Goal: Task Accomplishment & Management: Use online tool/utility

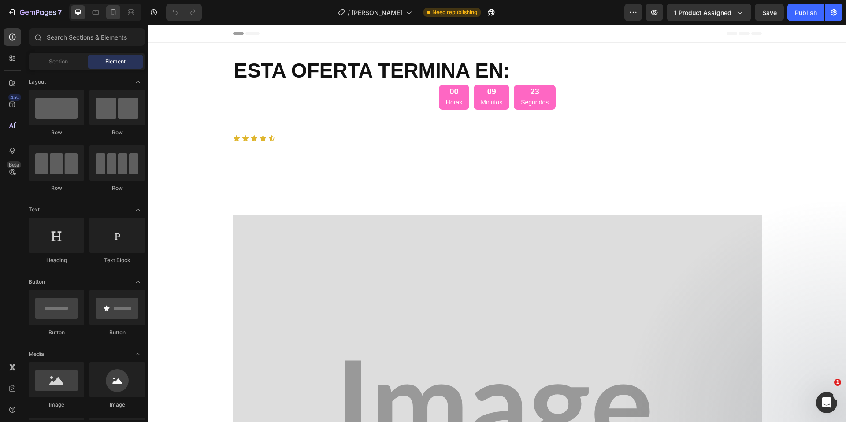
click at [110, 11] on icon at bounding box center [113, 12] width 9 height 9
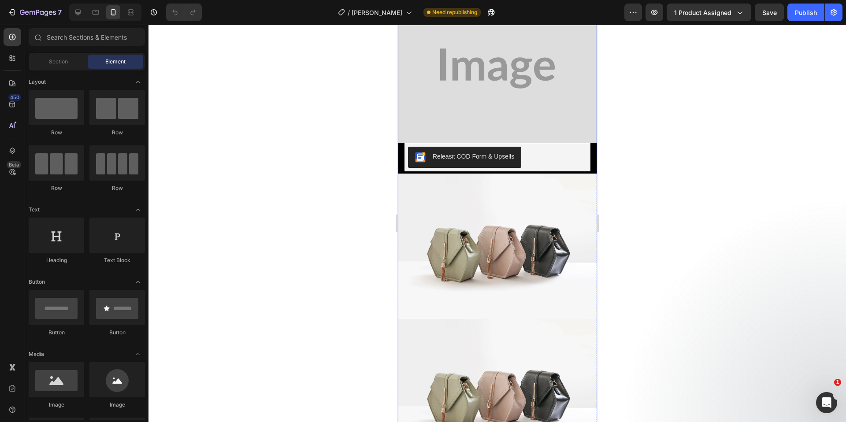
scroll to position [162, 0]
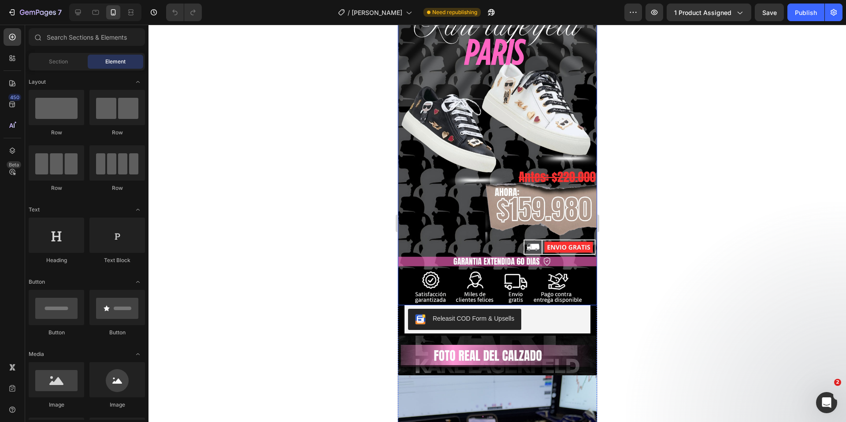
drag, startPoint x: 419, startPoint y: 223, endPoint x: 428, endPoint y: 219, distance: 9.7
click at [419, 223] on img at bounding box center [496, 156] width 199 height 299
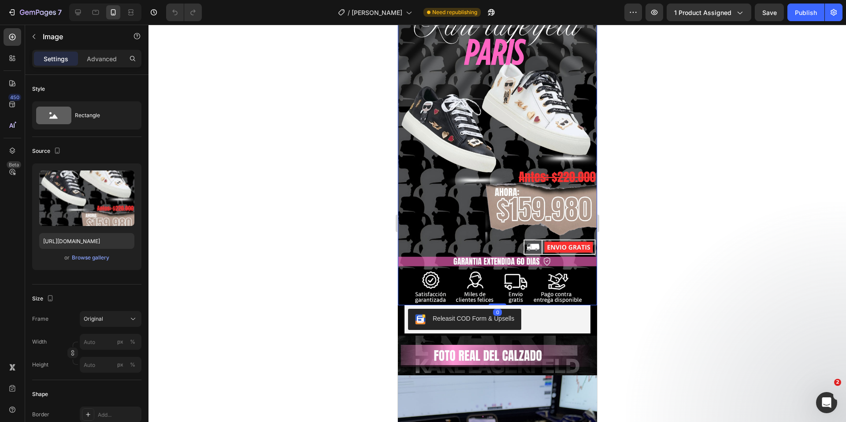
click at [432, 218] on img at bounding box center [496, 156] width 199 height 299
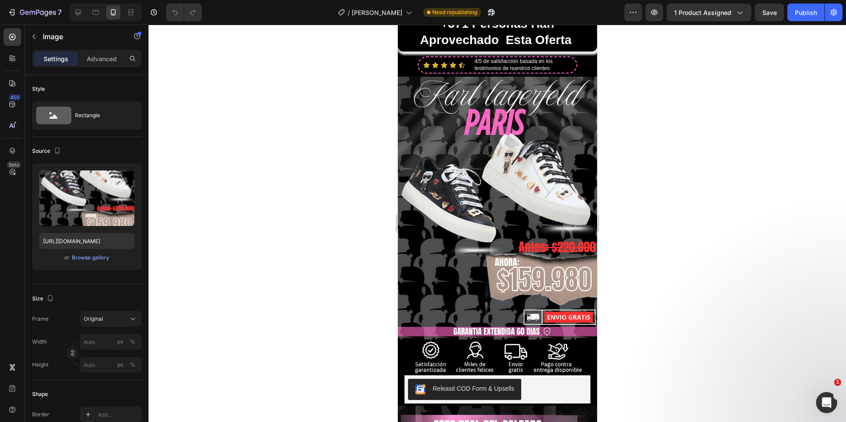
scroll to position [62, 0]
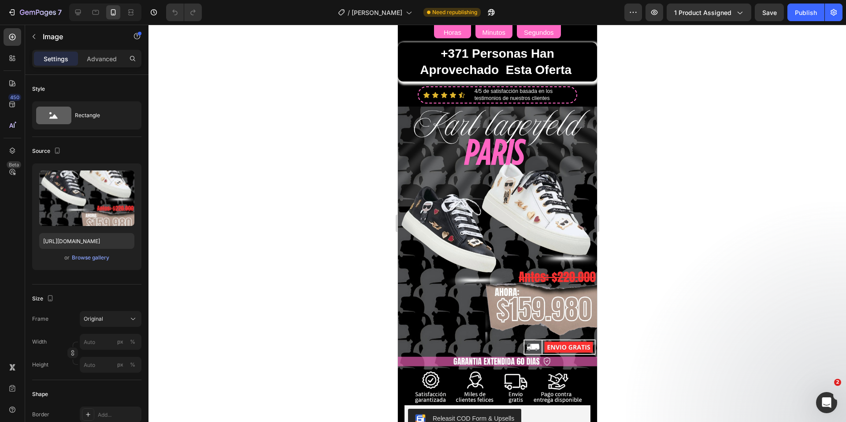
click at [556, 172] on img at bounding box center [496, 256] width 199 height 299
click at [466, 311] on img at bounding box center [496, 256] width 199 height 299
drag, startPoint x: 457, startPoint y: 315, endPoint x: 452, endPoint y: 311, distance: 6.0
click at [457, 315] on img at bounding box center [496, 256] width 199 height 299
drag, startPoint x: 449, startPoint y: 303, endPoint x: 451, endPoint y: 279, distance: 24.3
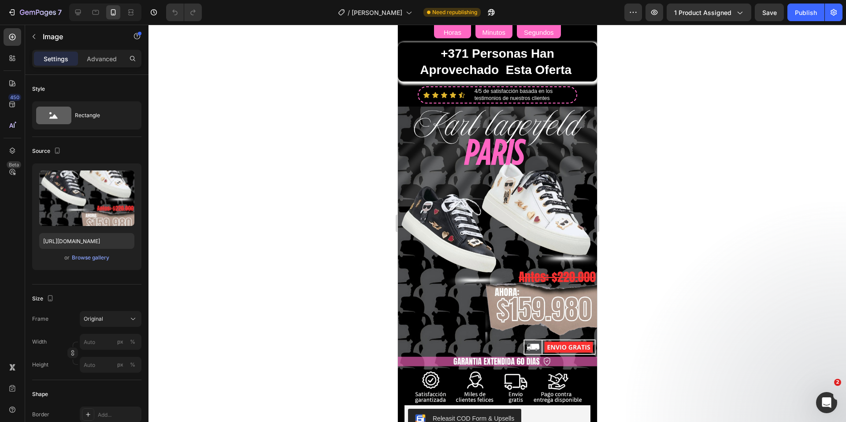
click at [450, 302] on img at bounding box center [496, 256] width 199 height 299
click at [453, 222] on img at bounding box center [496, 256] width 199 height 299
click at [448, 194] on img at bounding box center [496, 256] width 199 height 299
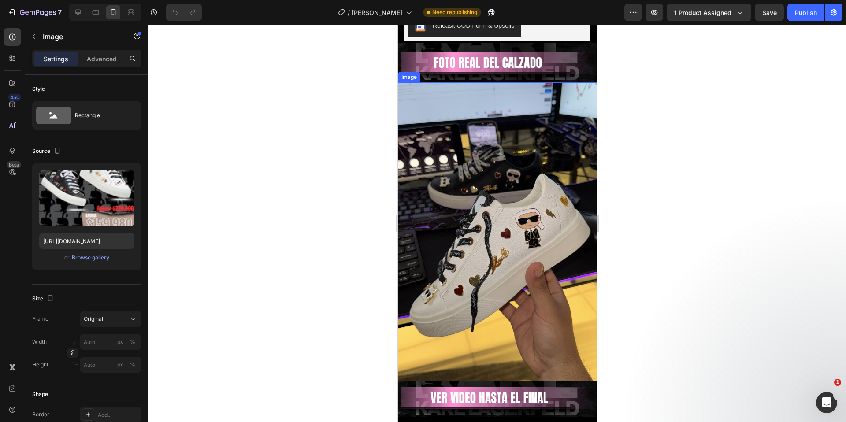
scroll to position [491, 0]
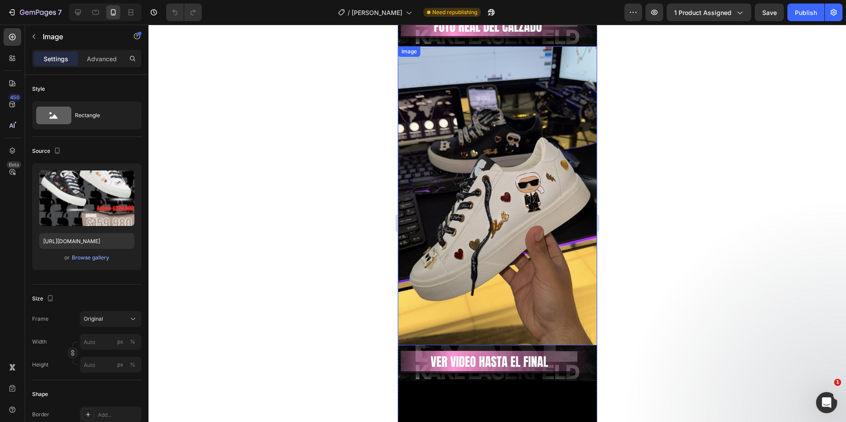
click at [453, 206] on img at bounding box center [496, 195] width 199 height 299
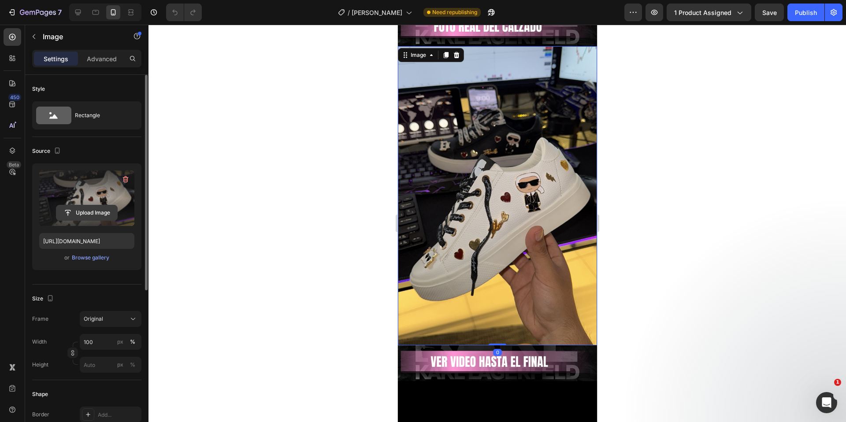
click at [98, 212] on input "file" at bounding box center [86, 212] width 61 height 15
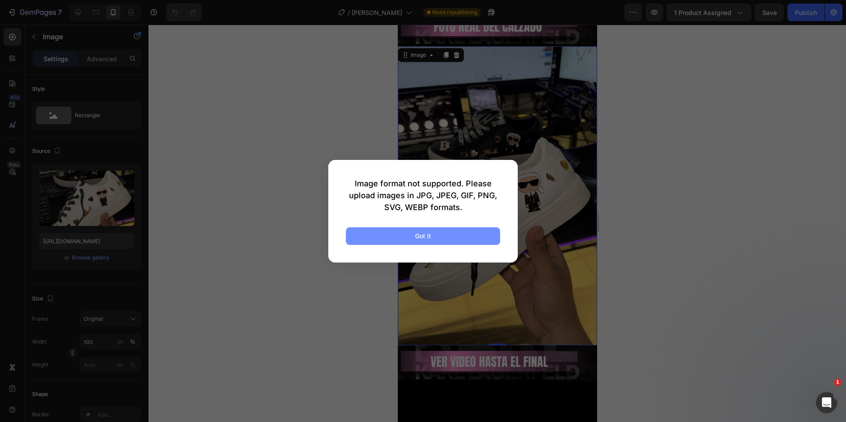
click at [463, 240] on button "Got it" at bounding box center [423, 236] width 154 height 18
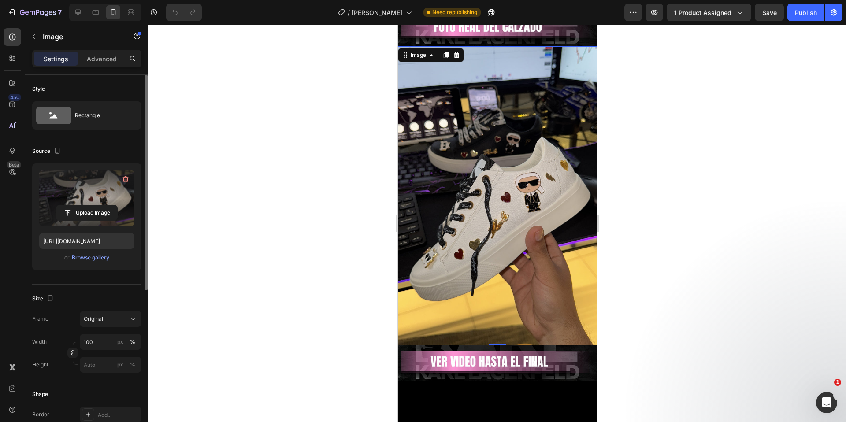
click at [66, 204] on label at bounding box center [86, 197] width 95 height 55
click at [66, 205] on input "file" at bounding box center [86, 212] width 61 height 15
type input "C:\fakepath\IMG_5996 2.heic"
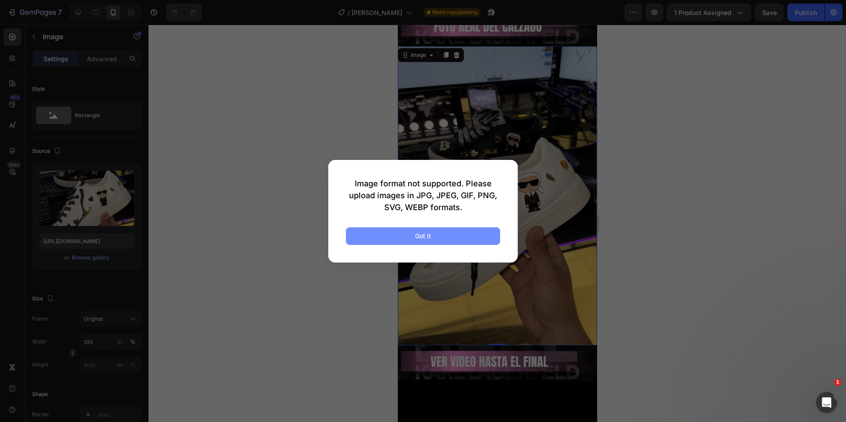
click at [495, 234] on button "Got it" at bounding box center [423, 236] width 154 height 18
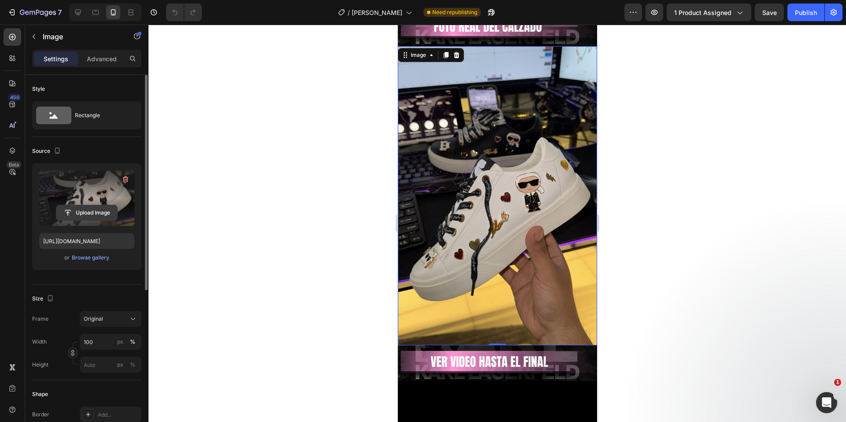
click at [96, 213] on input "file" at bounding box center [86, 212] width 61 height 15
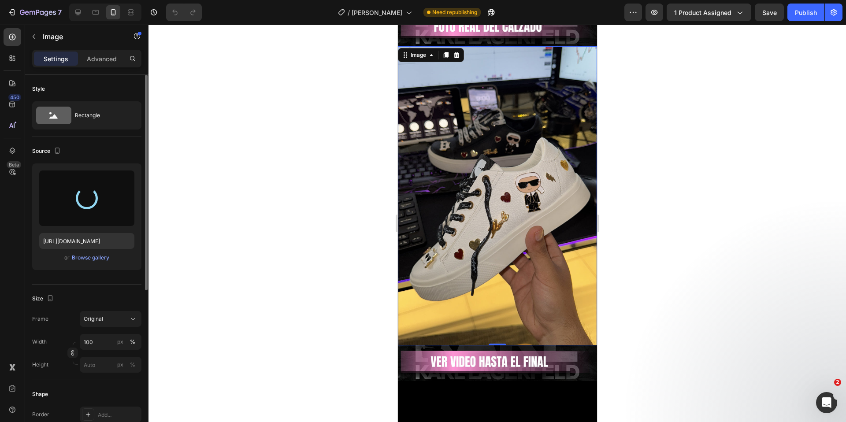
type input "[URL][DOMAIN_NAME]"
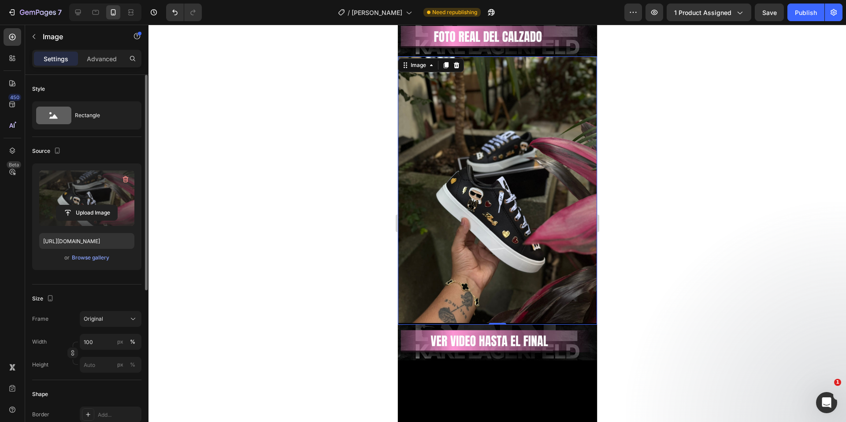
scroll to position [477, 0]
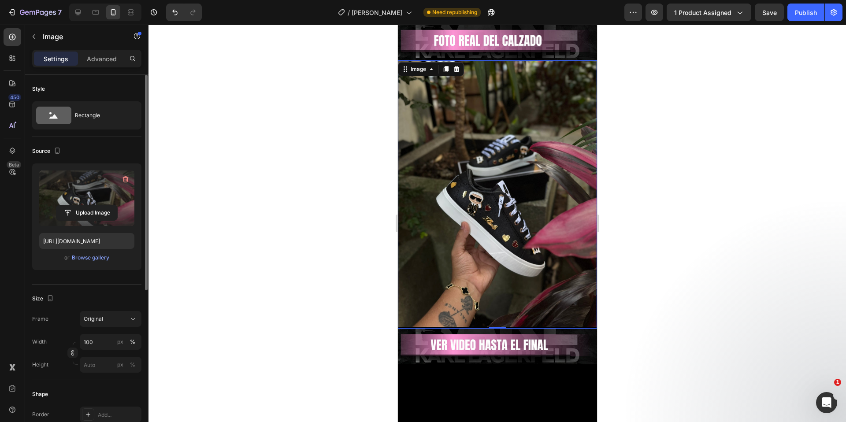
click at [526, 278] on img at bounding box center [496, 194] width 199 height 268
click at [107, 109] on div "Rectangle" at bounding box center [102, 115] width 54 height 20
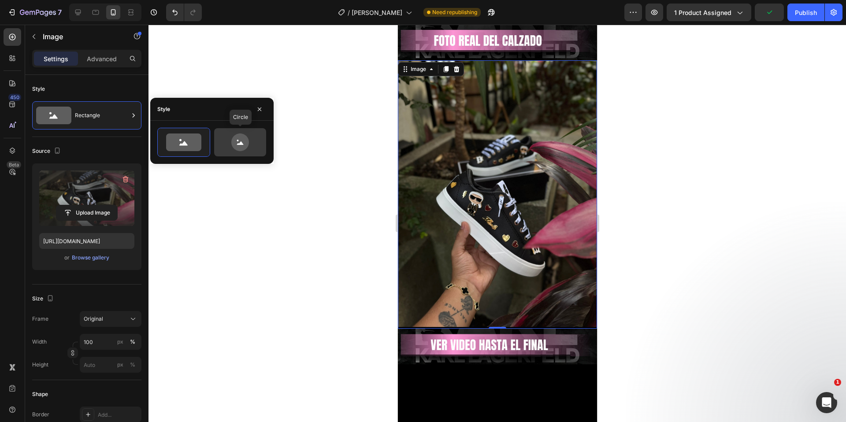
click at [235, 142] on icon at bounding box center [240, 142] width 18 height 18
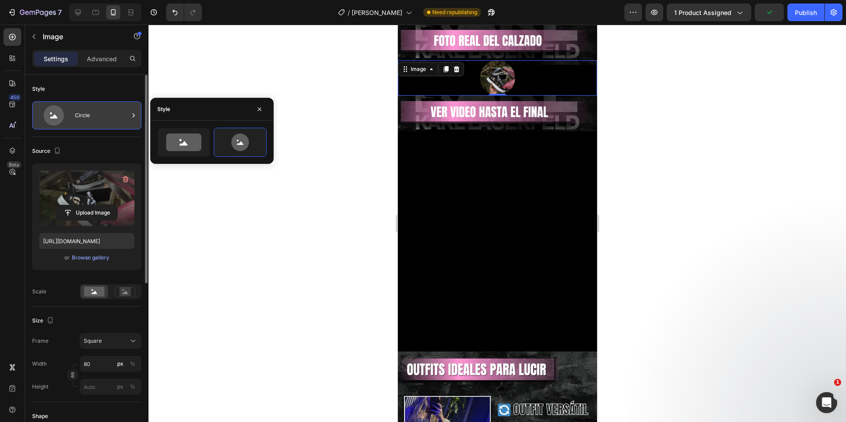
click at [111, 124] on div "Circle" at bounding box center [102, 115] width 54 height 20
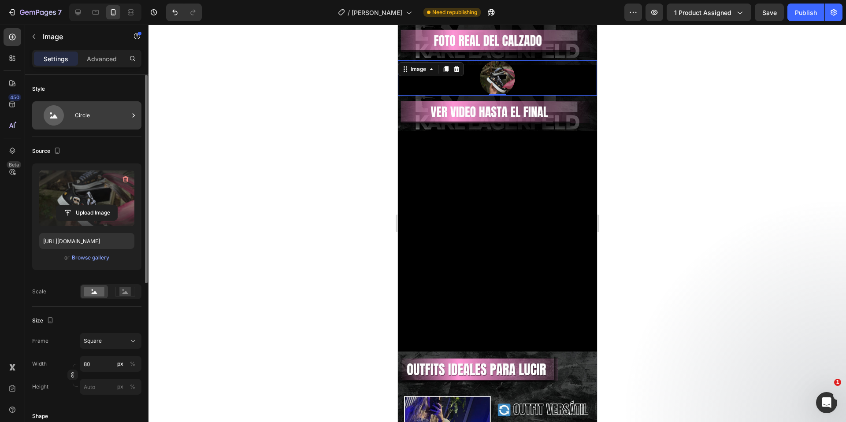
click at [65, 123] on icon at bounding box center [53, 115] width 35 height 20
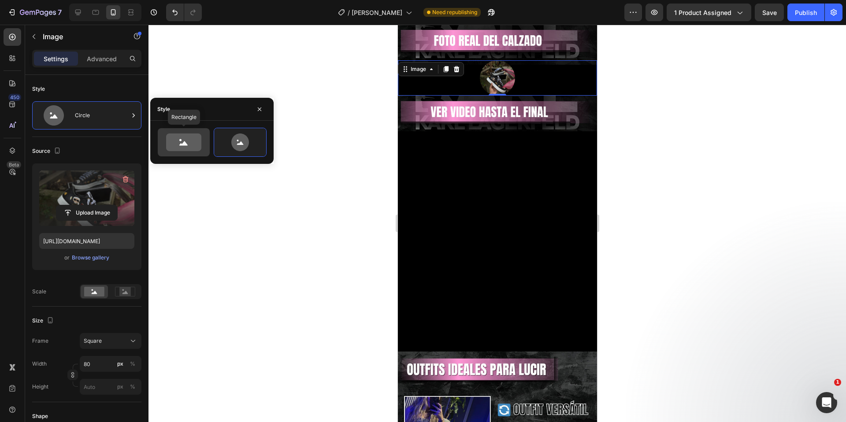
click at [170, 137] on icon at bounding box center [183, 142] width 35 height 18
type input "100"
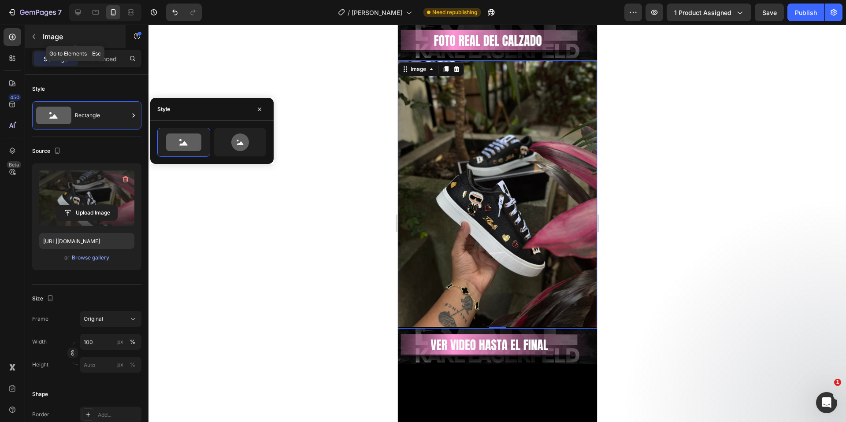
click at [41, 36] on div "Image" at bounding box center [75, 36] width 100 height 23
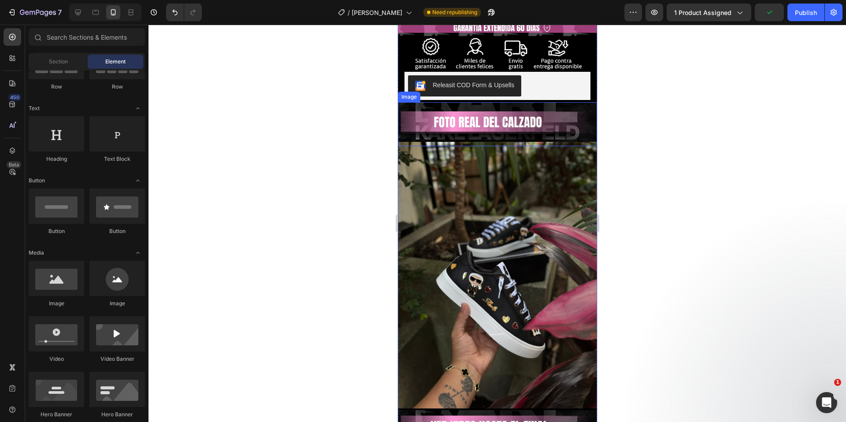
scroll to position [396, 0]
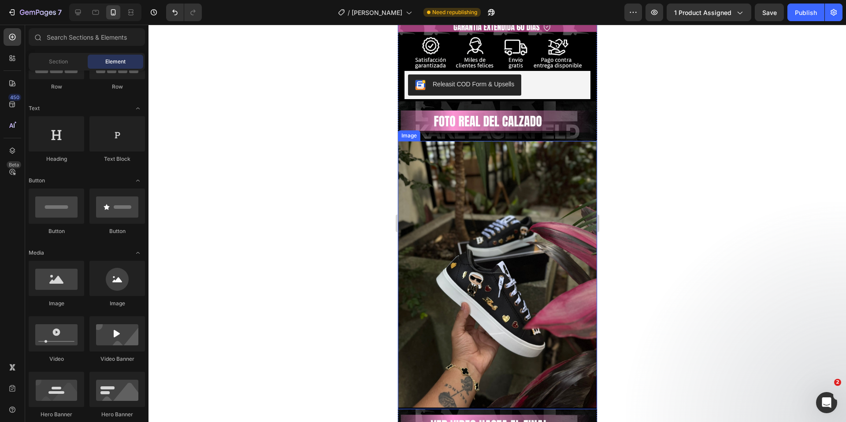
click at [511, 272] on img at bounding box center [496, 275] width 199 height 268
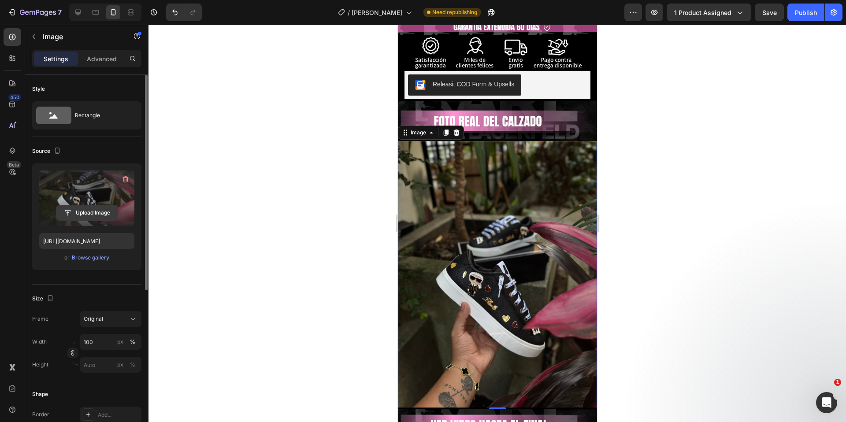
click at [78, 211] on input "file" at bounding box center [86, 212] width 61 height 15
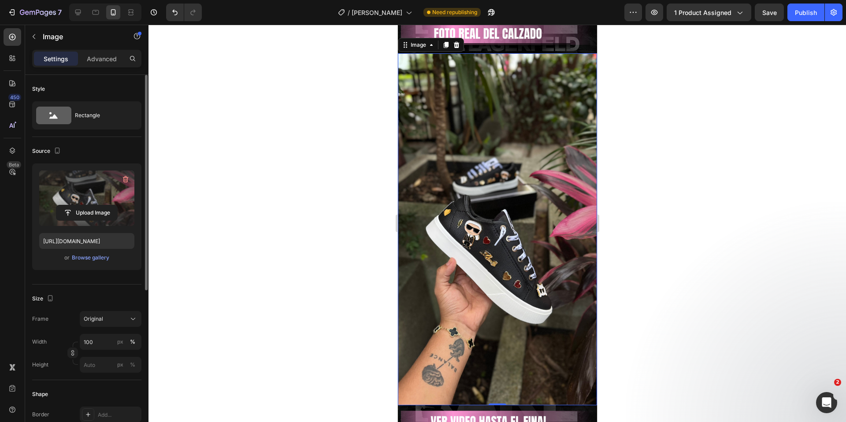
scroll to position [470, 0]
click at [86, 211] on input "file" at bounding box center [86, 212] width 61 height 15
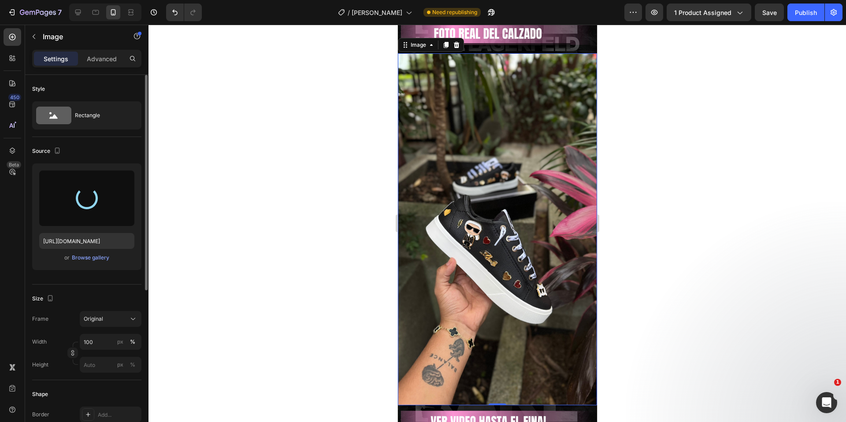
type input "[URL][DOMAIN_NAME]"
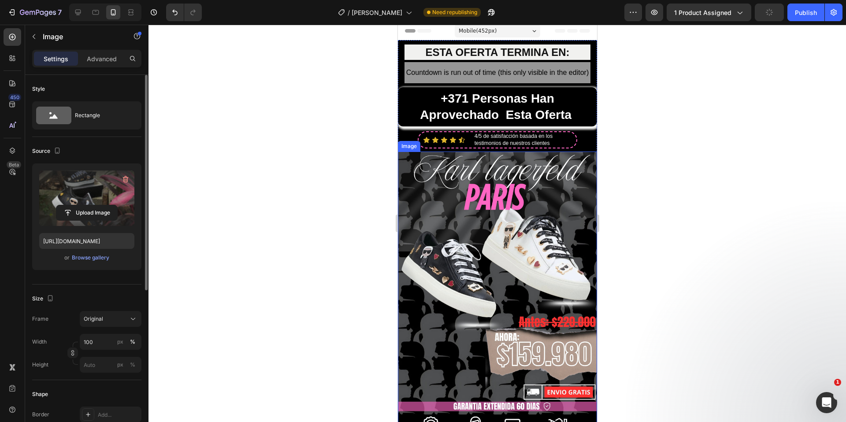
scroll to position [0, 0]
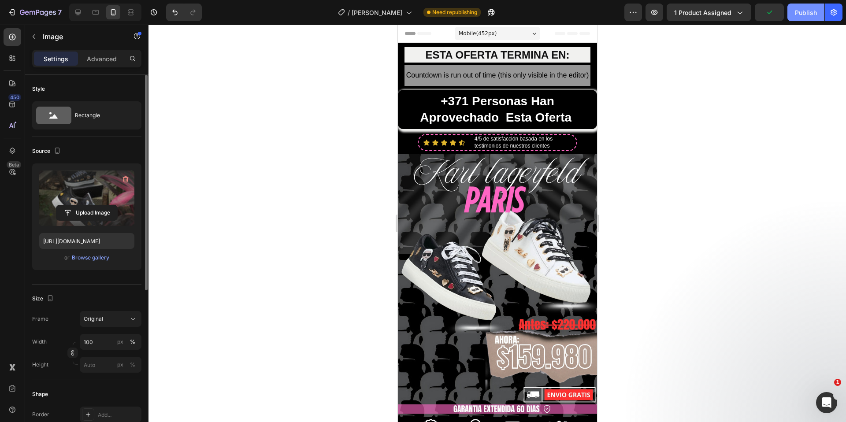
click at [802, 16] on div "Publish" at bounding box center [806, 12] width 22 height 9
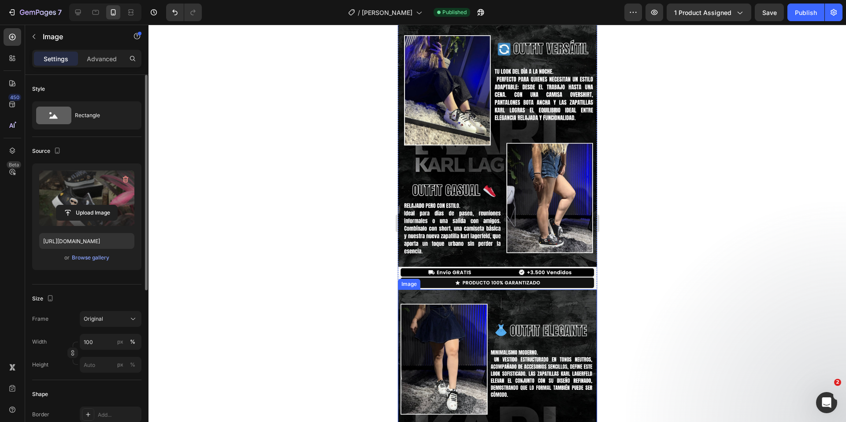
scroll to position [992, 0]
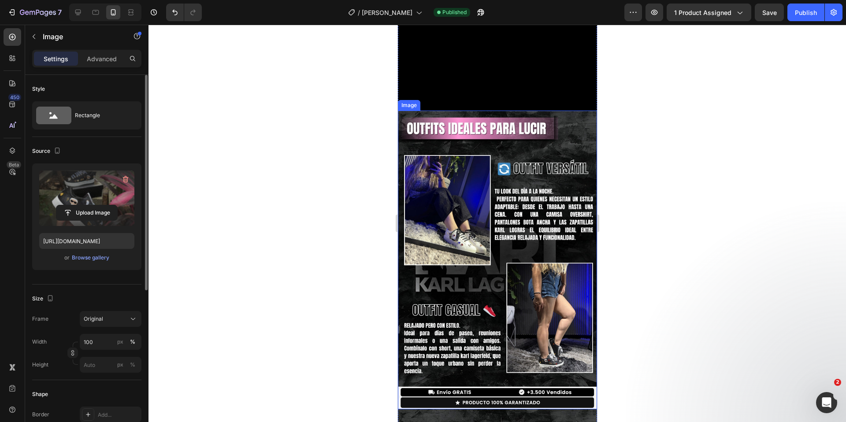
click at [475, 227] on img at bounding box center [496, 260] width 199 height 299
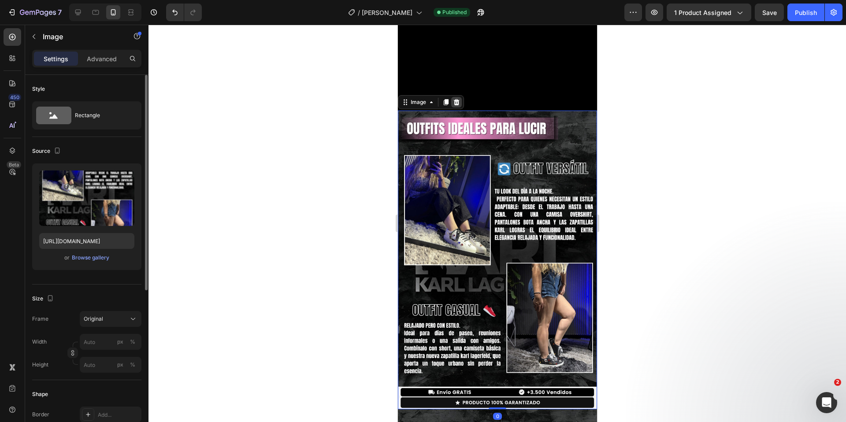
click at [457, 99] on icon at bounding box center [456, 102] width 6 height 6
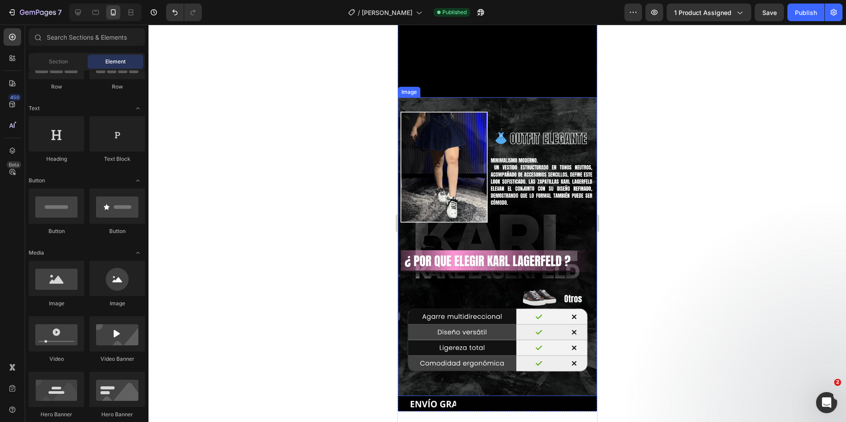
click at [506, 191] on img at bounding box center [496, 246] width 199 height 299
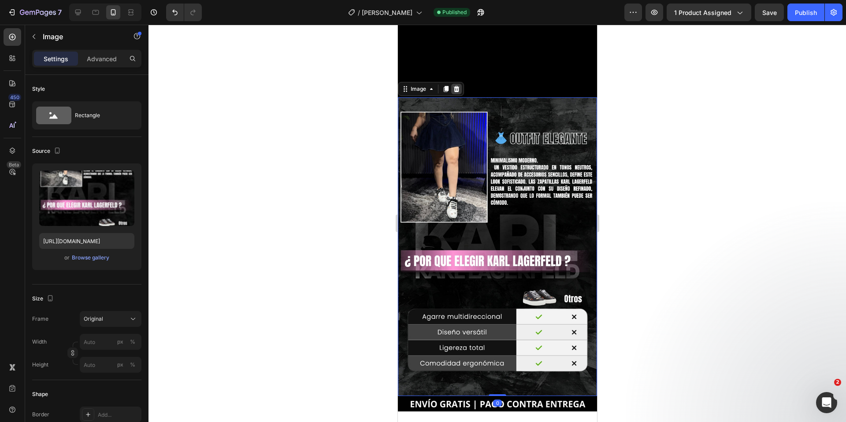
click at [459, 84] on div at bounding box center [456, 89] width 11 height 11
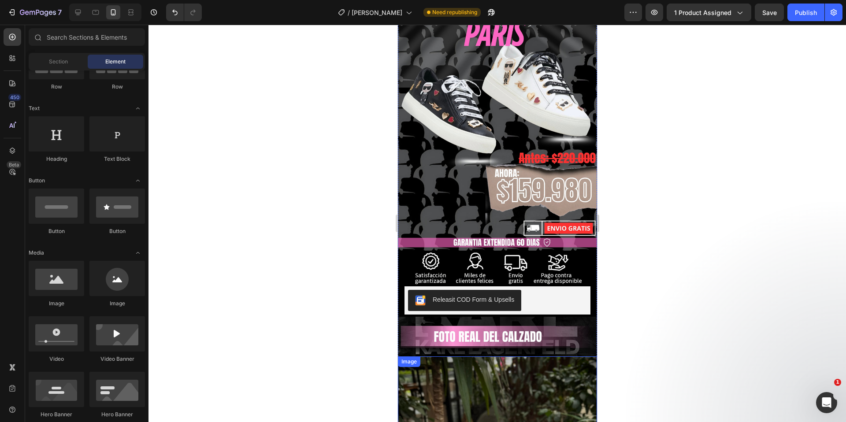
scroll to position [26, 0]
